Goal: Information Seeking & Learning: Find specific fact

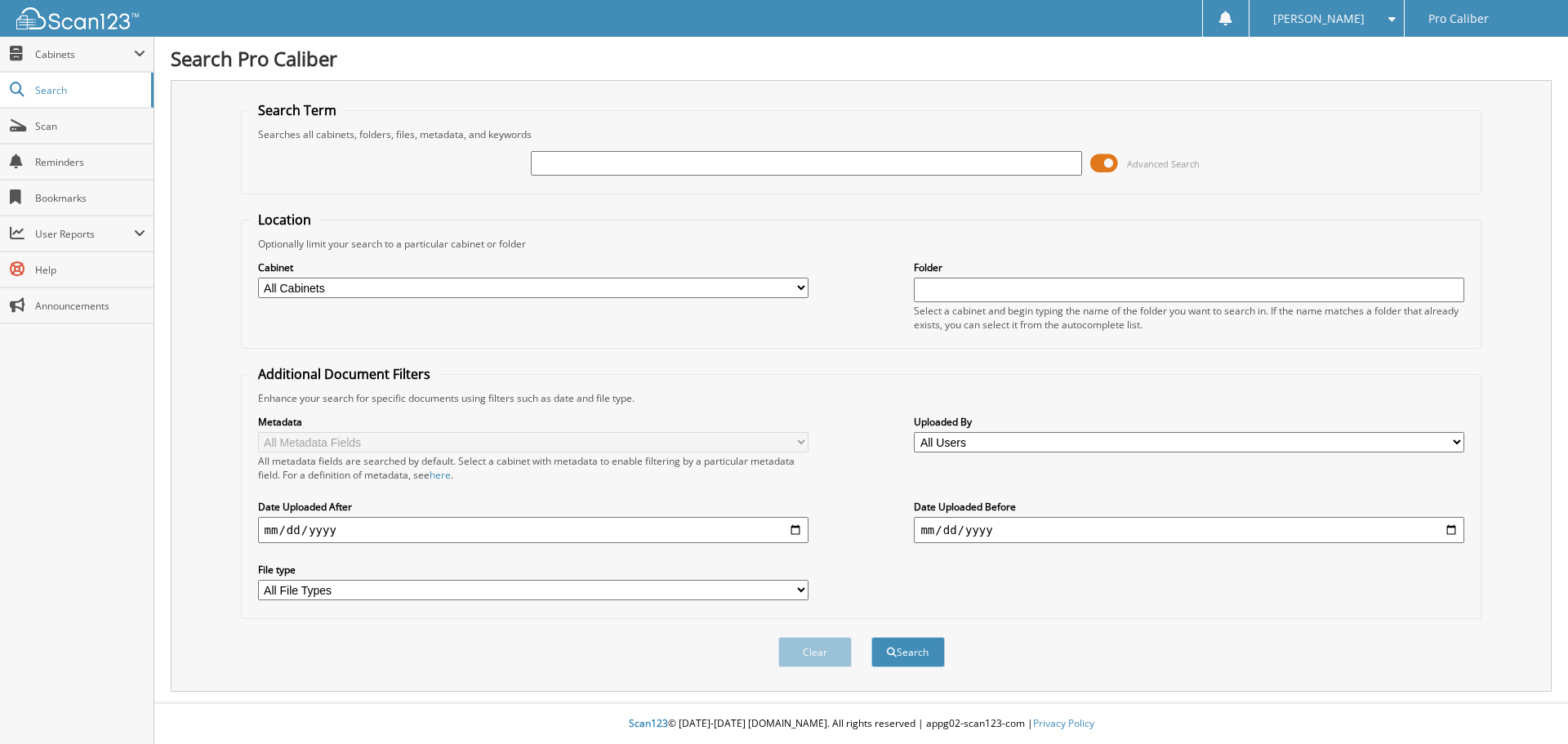
click at [823, 169] on input "text" at bounding box center [806, 163] width 551 height 25
type input "[PERSON_NAME]"
click at [871, 637] on button "Search" at bounding box center [908, 652] width 73 height 30
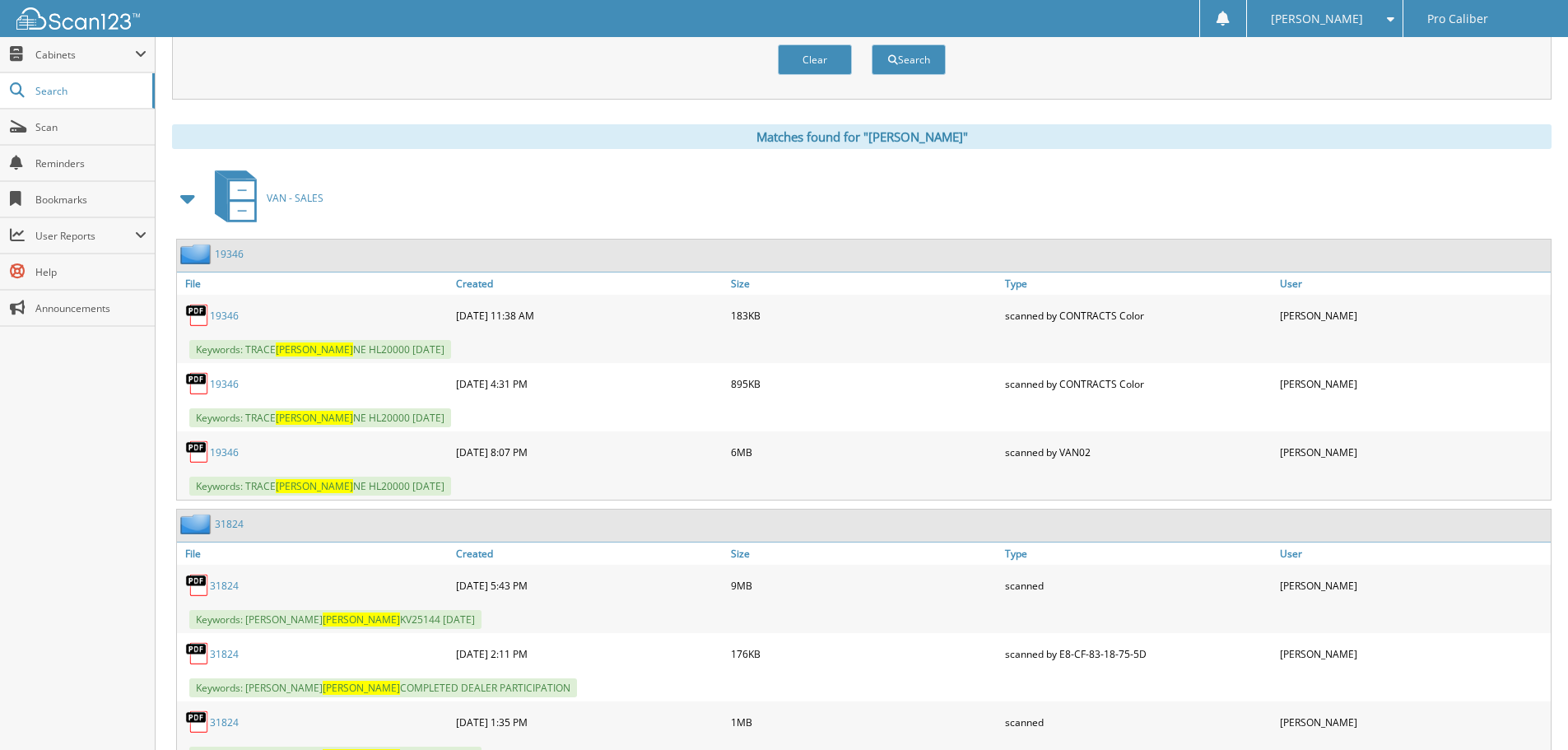
scroll to position [668, 0]
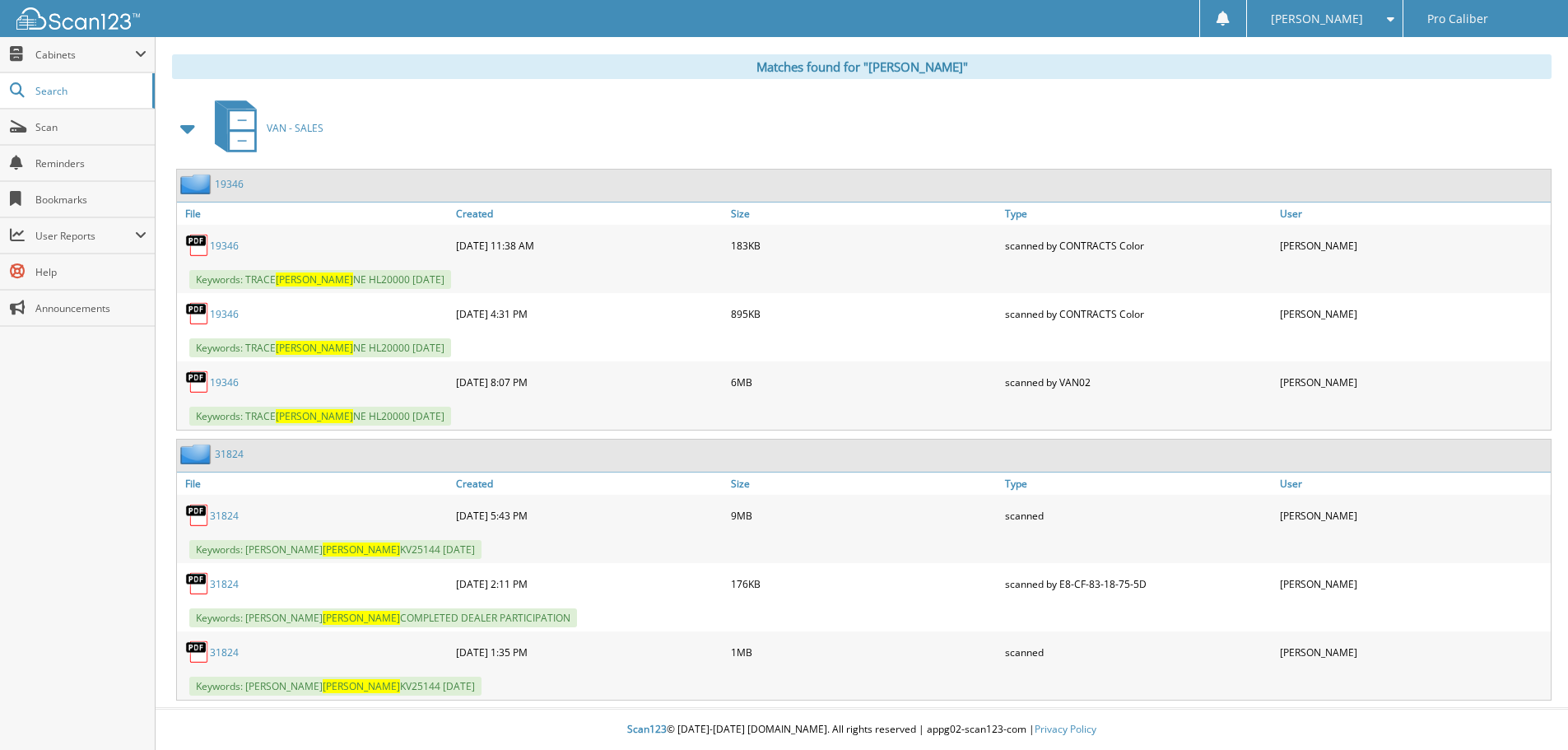
click at [230, 450] on link "31824" at bounding box center [229, 454] width 28 height 14
